Goal: Transaction & Acquisition: Subscribe to service/newsletter

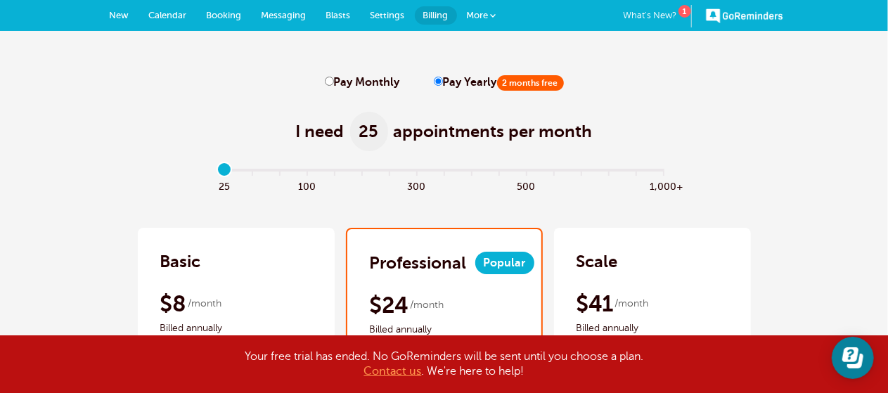
click at [155, 16] on span "Calendar" at bounding box center [168, 15] width 38 height 11
click at [329, 86] on label "Pay Monthly" at bounding box center [362, 82] width 75 height 13
click at [329, 86] on input "Pay Monthly" at bounding box center [329, 81] width 9 height 9
radio input "true"
click at [434, 79] on input "Pay Yearly 2 months free" at bounding box center [438, 81] width 9 height 9
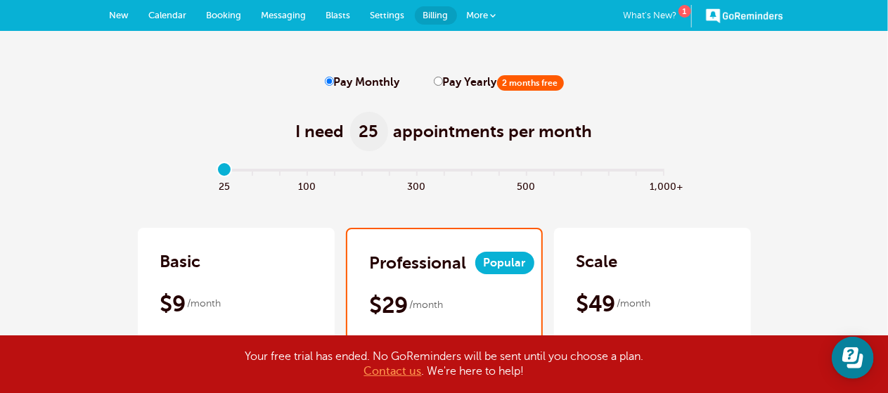
radio input "true"
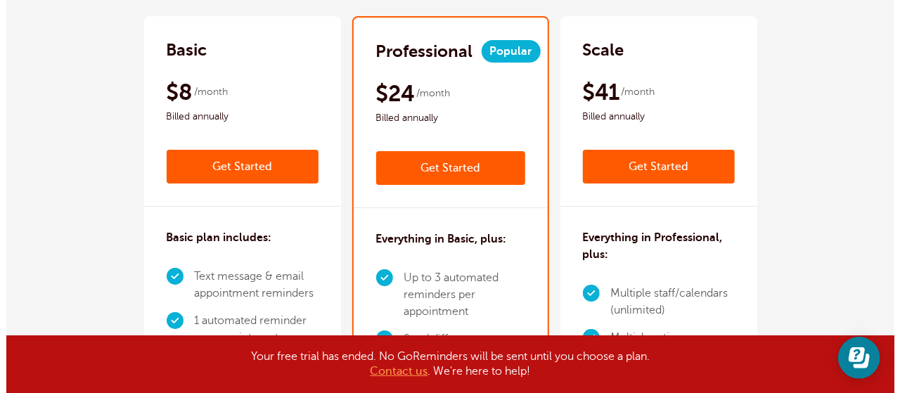
scroll to position [211, 0]
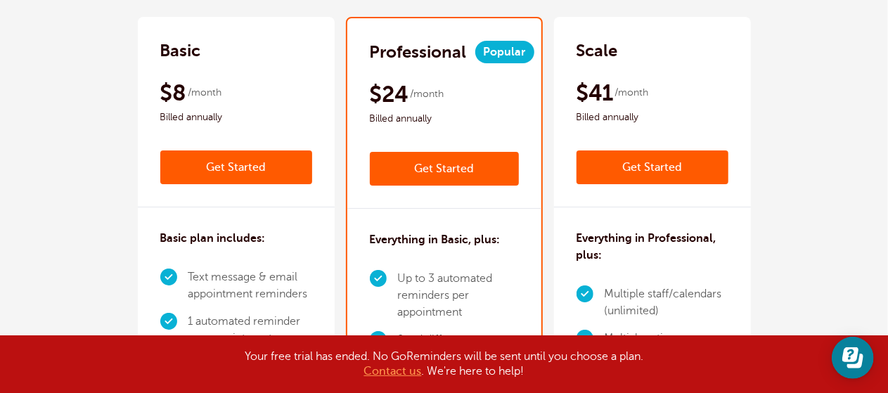
click at [449, 174] on link "Get Started" at bounding box center [444, 169] width 149 height 34
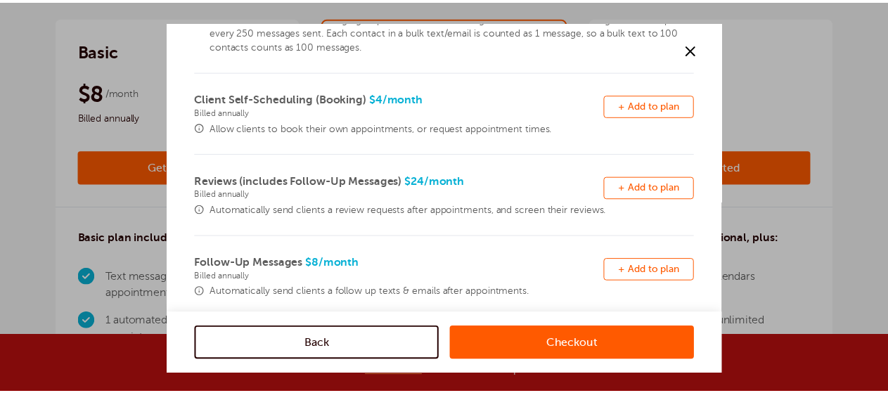
scroll to position [71, 0]
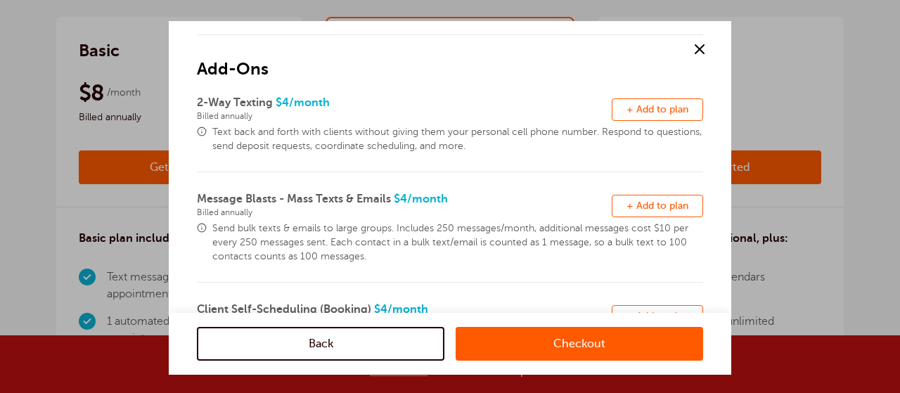
click at [702, 47] on span at bounding box center [699, 49] width 21 height 21
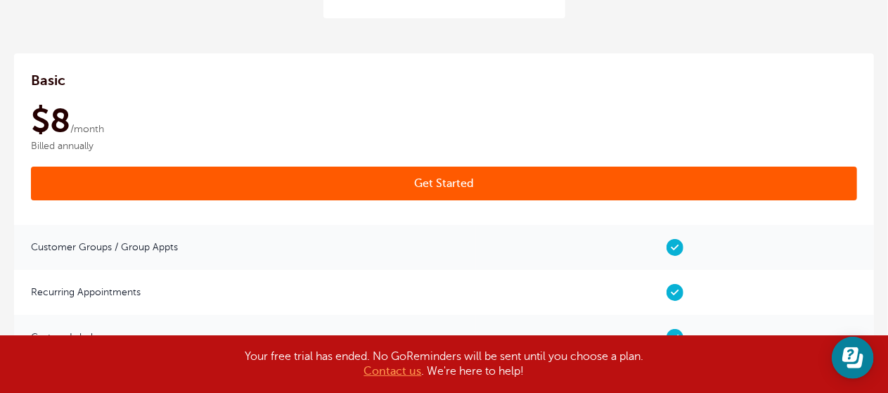
scroll to position [2390, 0]
